Goal: Transaction & Acquisition: Book appointment/travel/reservation

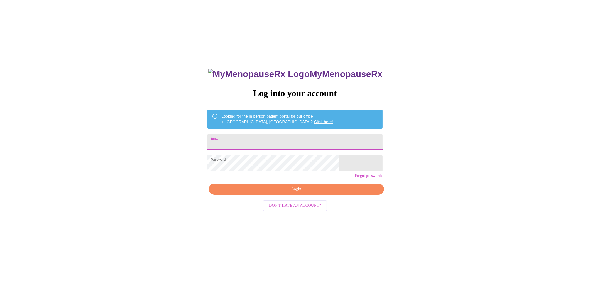
click at [266, 142] on input "Email" at bounding box center [295, 142] width 175 height 16
type input "[EMAIL_ADDRESS][DOMAIN_NAME]"
click at [281, 193] on span "Login" at bounding box center [296, 189] width 162 height 7
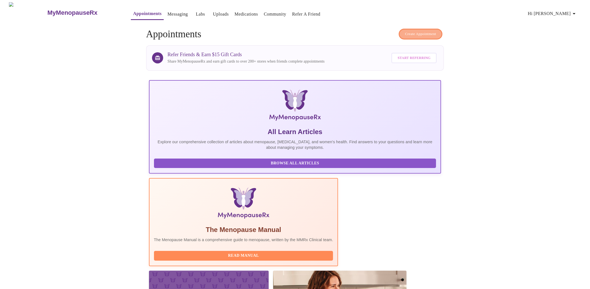
click at [410, 31] on span "Create Appointment" at bounding box center [420, 34] width 31 height 6
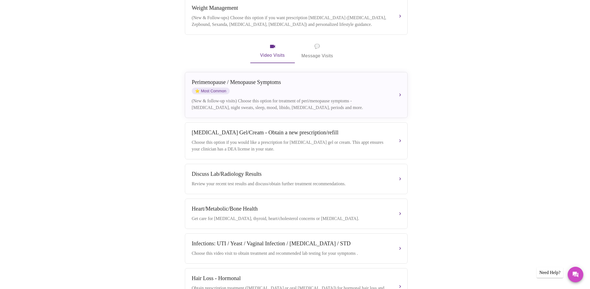
scroll to position [133, 0]
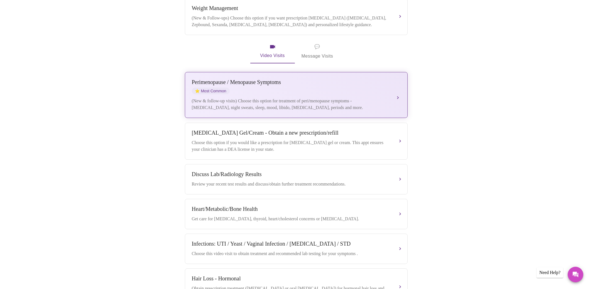
click at [302, 106] on div "(New & follow-up visits) Choose this option for treatment of peri/menopause sym…" at bounding box center [291, 104] width 198 height 13
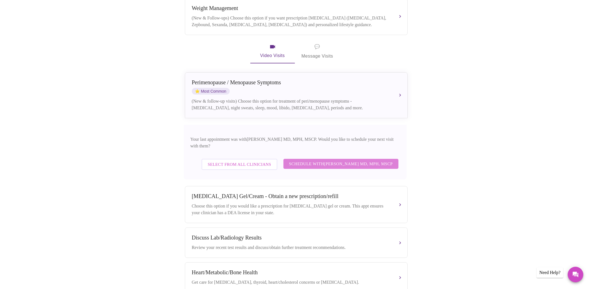
click at [304, 160] on span "Schedule with Vadim Gelman MD, MPH, MSCP" at bounding box center [341, 163] width 104 height 7
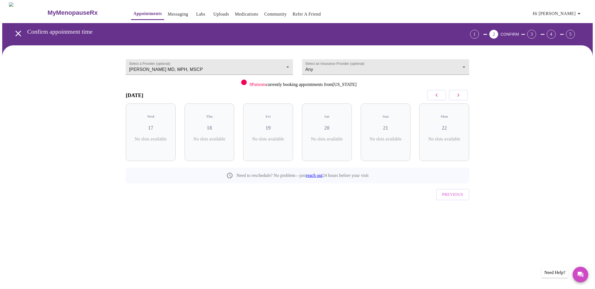
click at [463, 95] on button "button" at bounding box center [458, 95] width 19 height 11
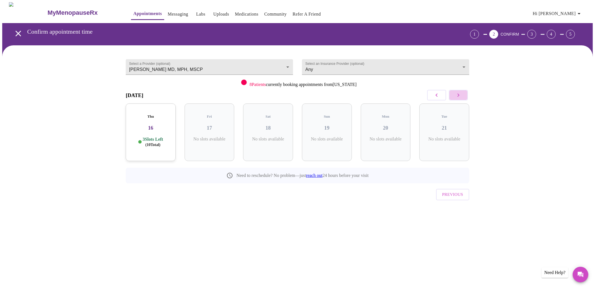
click at [463, 95] on button "button" at bounding box center [458, 95] width 19 height 11
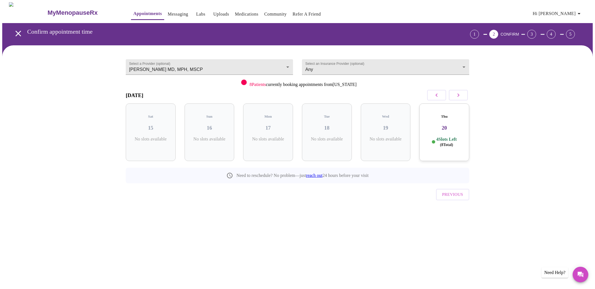
click at [439, 94] on icon "button" at bounding box center [436, 95] width 7 height 7
click at [342, 126] on h3 "06" at bounding box center [326, 128] width 41 height 6
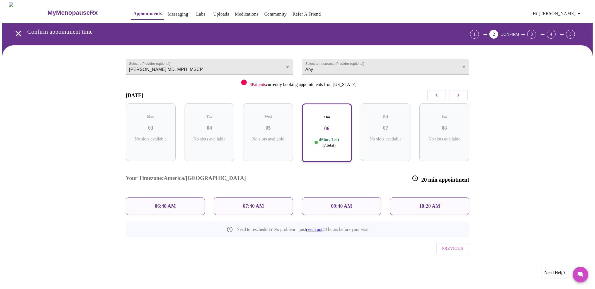
click at [263, 204] on p "07:40 AM" at bounding box center [253, 207] width 21 height 6
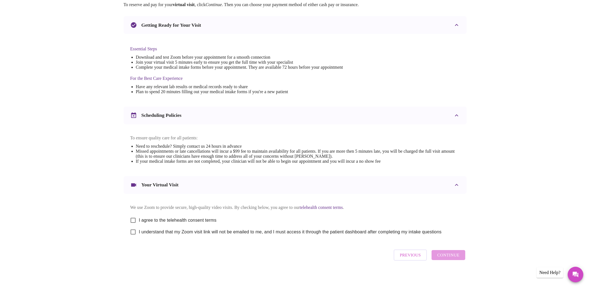
scroll to position [124, 0]
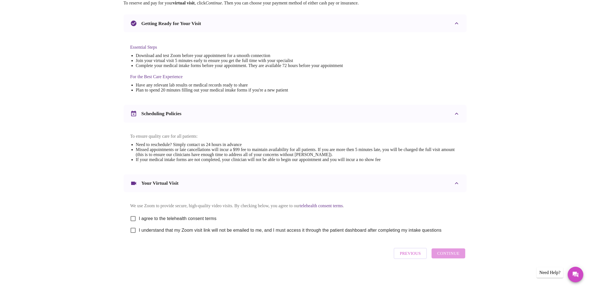
click at [133, 213] on input "I agree to the telehealth consent terms" at bounding box center [133, 219] width 12 height 12
checkbox input "true"
click at [131, 230] on input "I understand that my Zoom visit link will not be emailed to me, and I must acce…" at bounding box center [133, 231] width 12 height 12
checkbox input "true"
click at [447, 254] on span "Continue" at bounding box center [448, 253] width 22 height 7
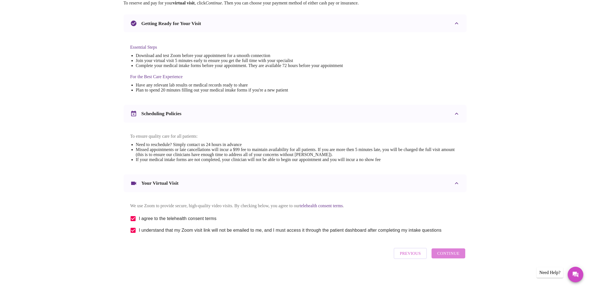
scroll to position [0, 0]
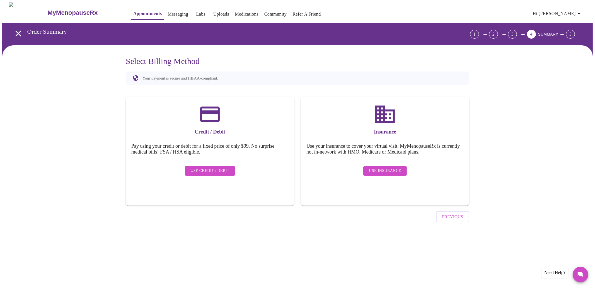
click at [387, 170] on span "Use Insurance" at bounding box center [385, 171] width 32 height 7
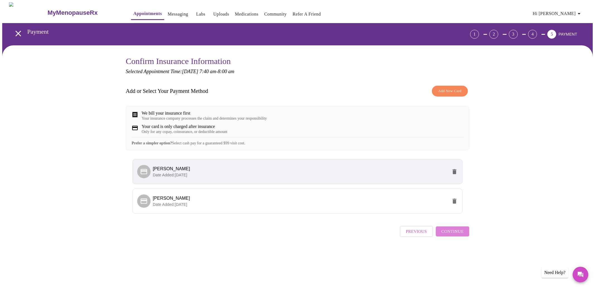
click at [450, 235] on span "Continue" at bounding box center [452, 231] width 22 height 7
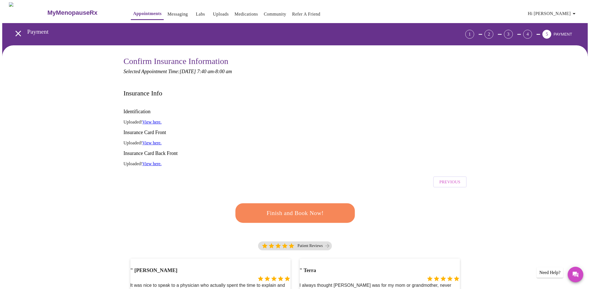
click at [313, 208] on span "Finish and Book Now!" at bounding box center [295, 213] width 103 height 10
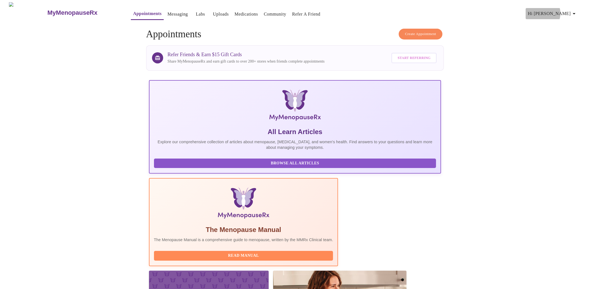
click at [564, 11] on span "Hi [PERSON_NAME]" at bounding box center [553, 14] width 50 height 8
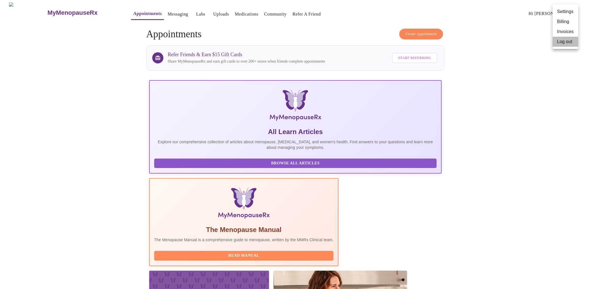
click at [567, 46] on li "Log out" at bounding box center [565, 42] width 26 height 10
